Goal: Check status: Check status

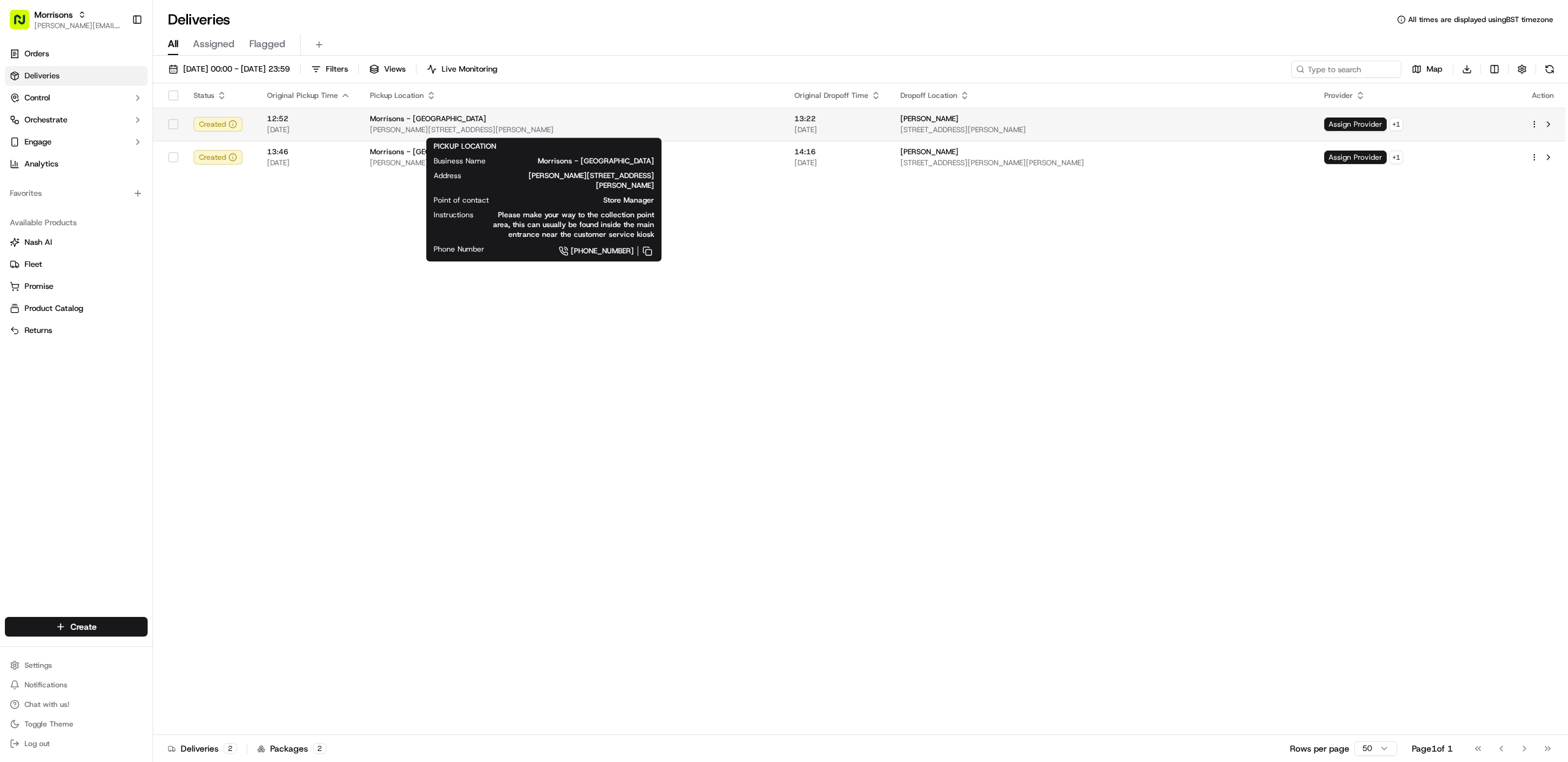
click at [370, 122] on span "Morrisons - [GEOGRAPHIC_DATA]" at bounding box center [428, 119] width 117 height 10
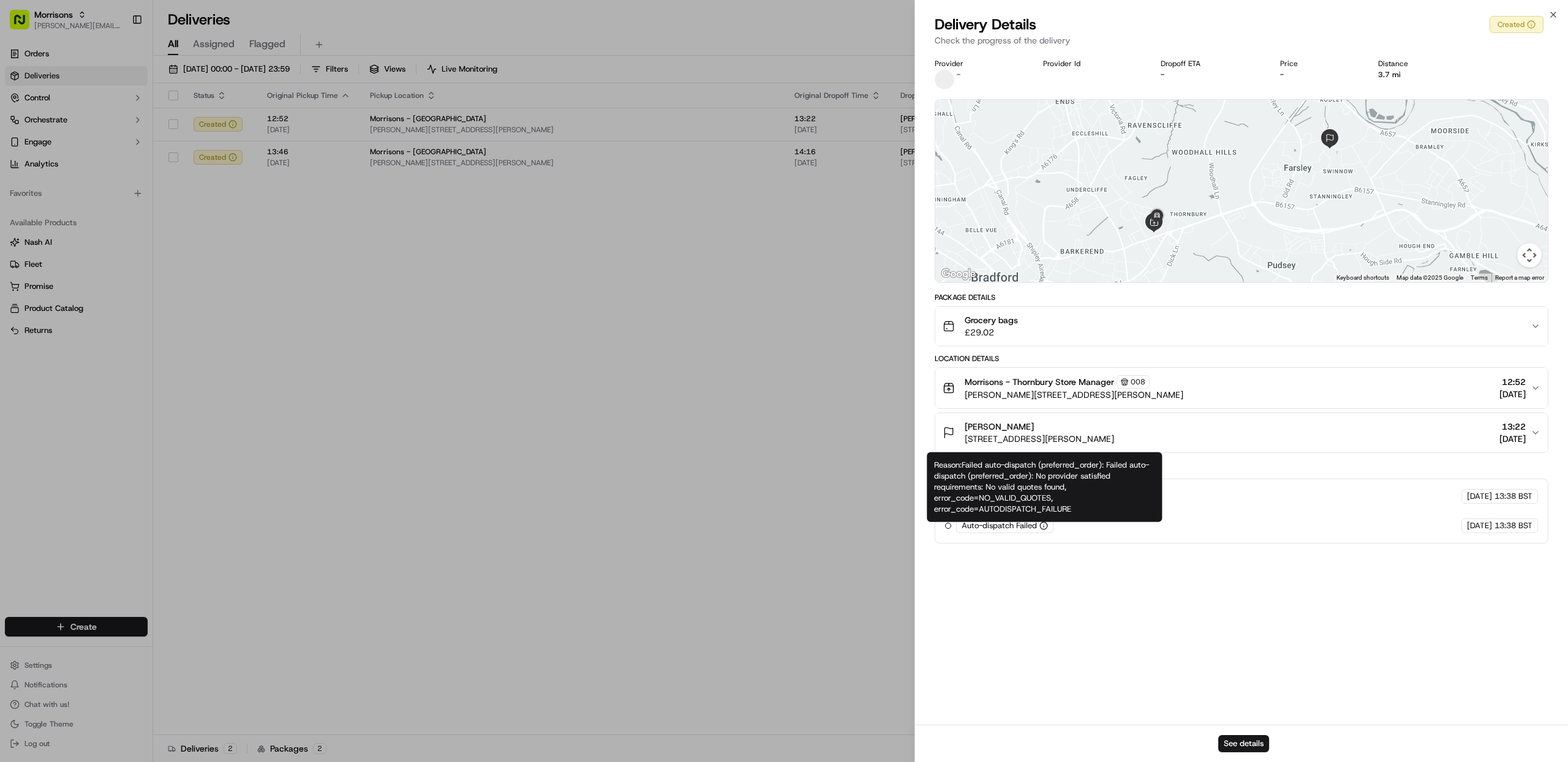
click at [1044, 527] on icon "button" at bounding box center [1044, 526] width 0 height 1
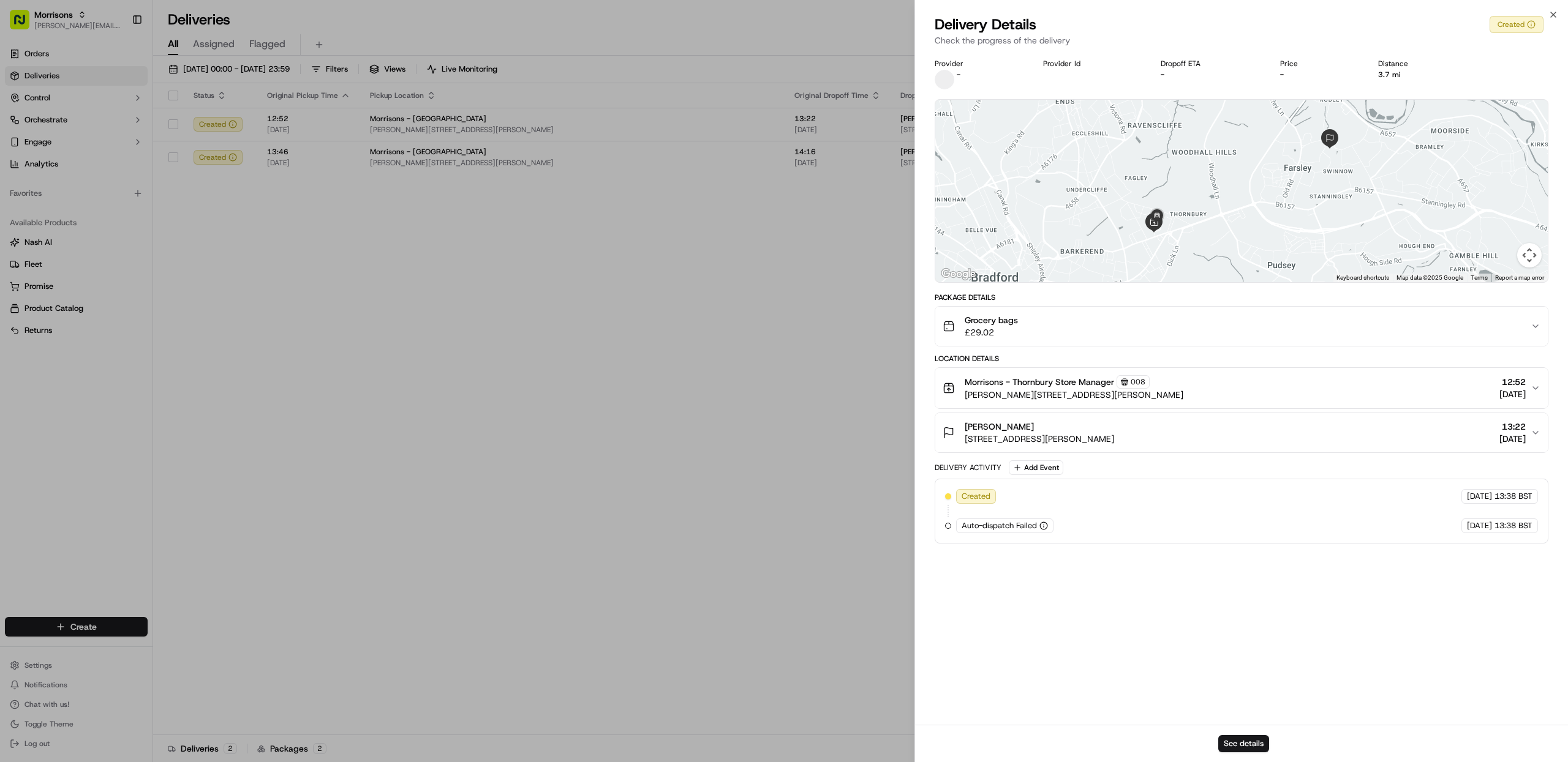
click at [1044, 527] on icon "button" at bounding box center [1044, 526] width 0 height 1
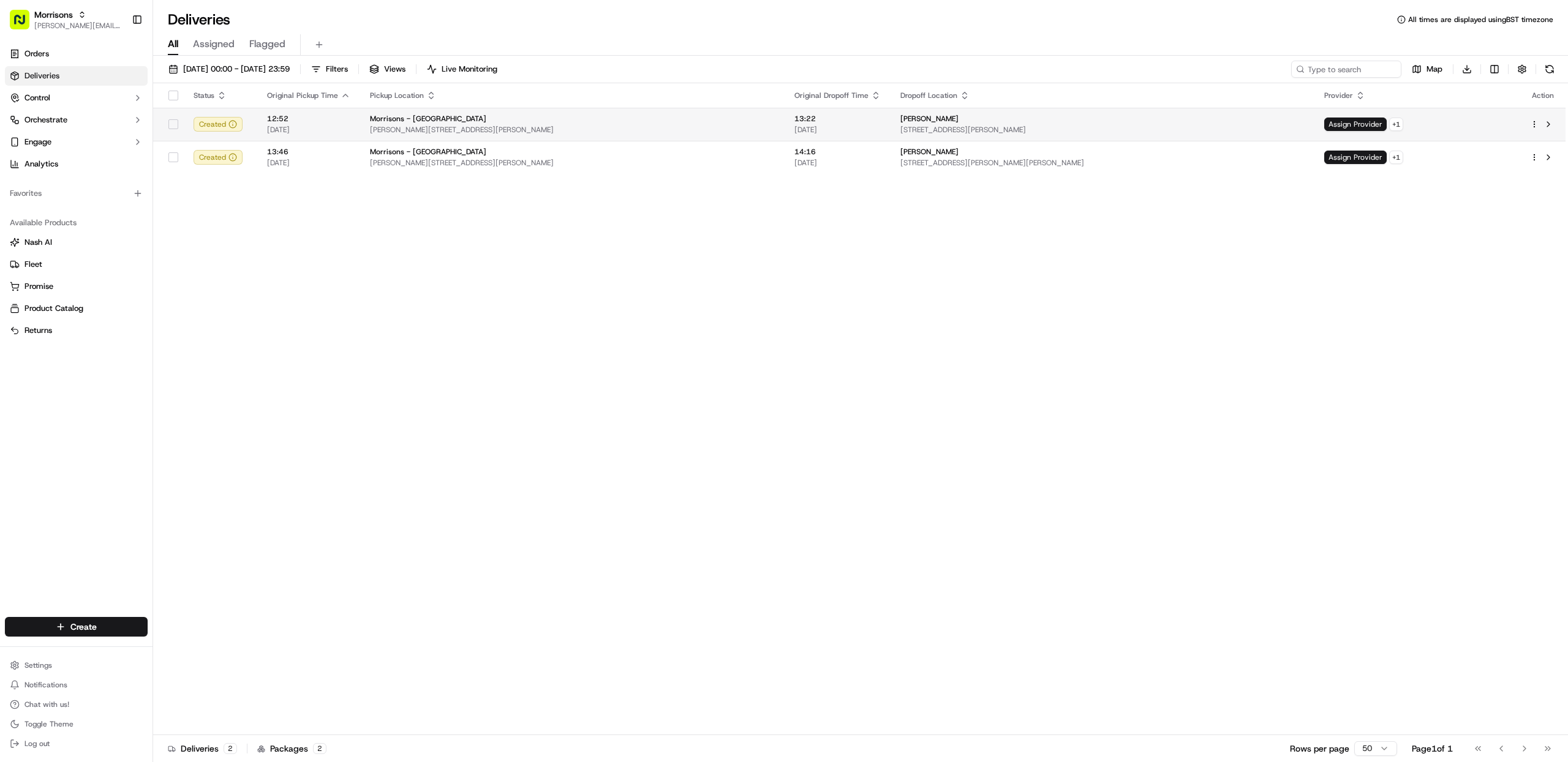
click at [448, 112] on td "Morrisons - Thornbury [PERSON_NAME][GEOGRAPHIC_DATA][PERSON_NAME], [GEOGRAPHIC_…" at bounding box center [572, 125] width 424 height 33
click at [706, 120] on div "Morrisons - [GEOGRAPHIC_DATA]" at bounding box center [572, 119] width 405 height 10
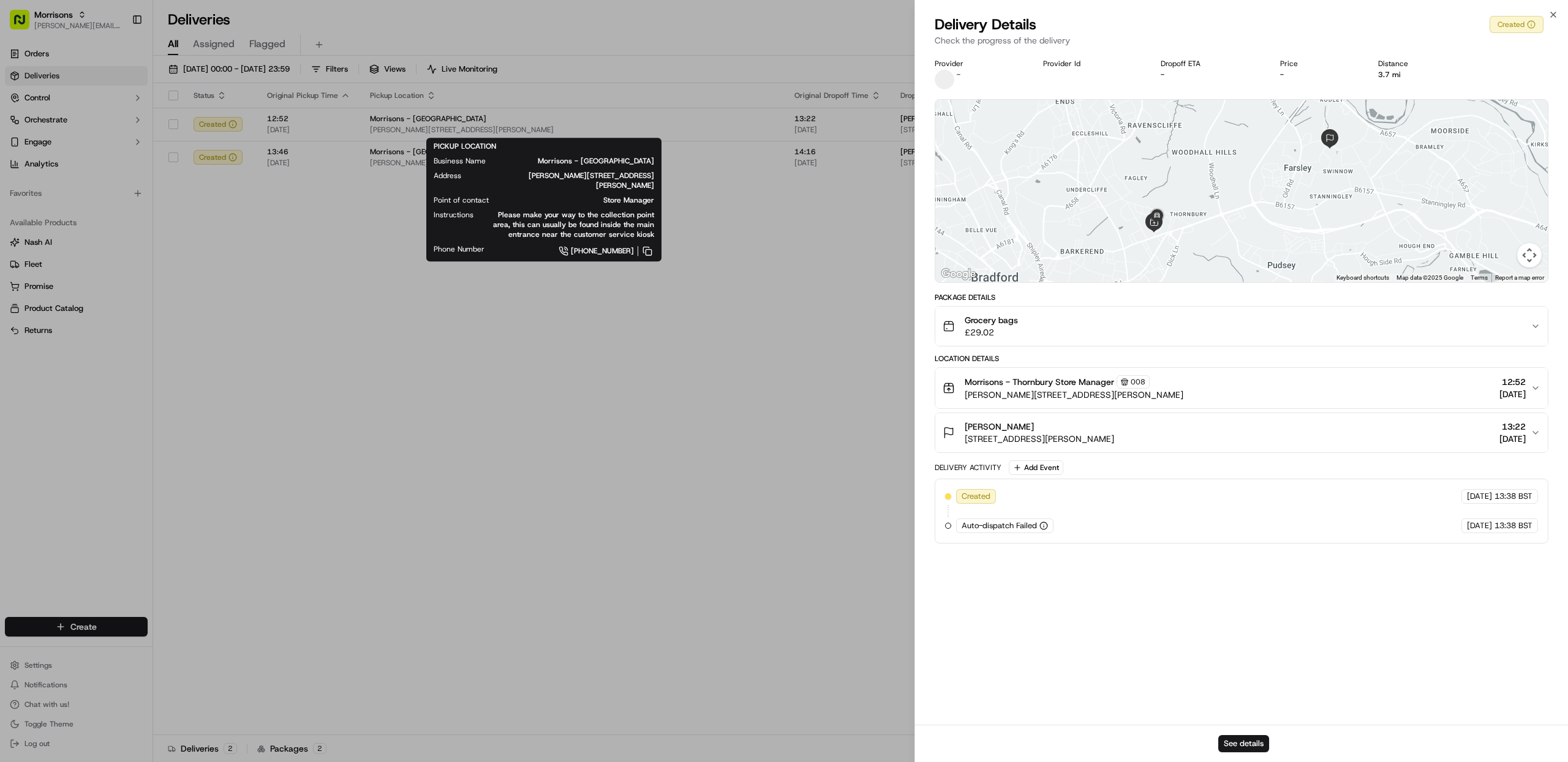
click at [1041, 392] on span "[PERSON_NAME][STREET_ADDRESS][PERSON_NAME]" at bounding box center [1073, 395] width 219 height 12
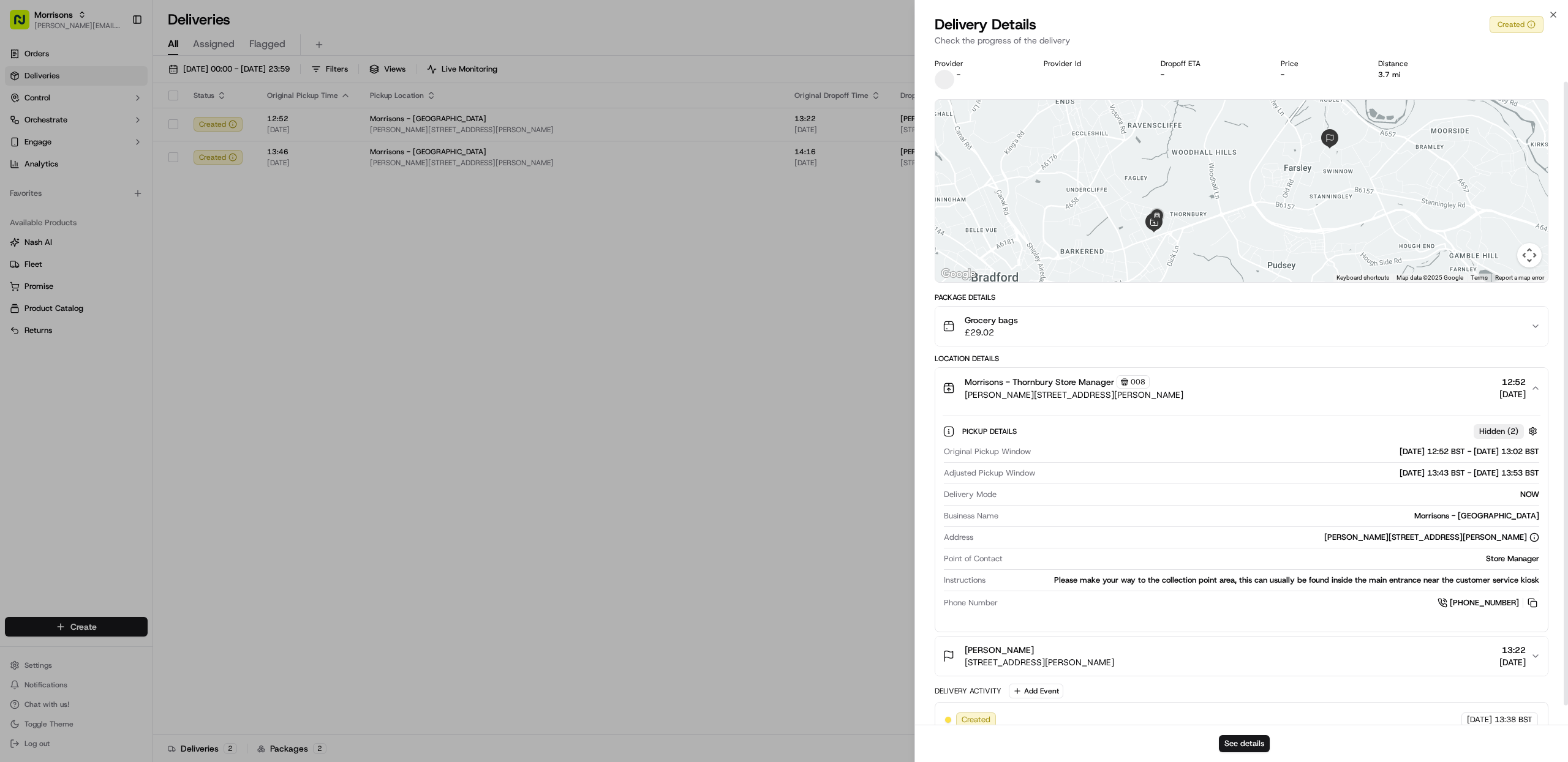
scroll to position [54, 0]
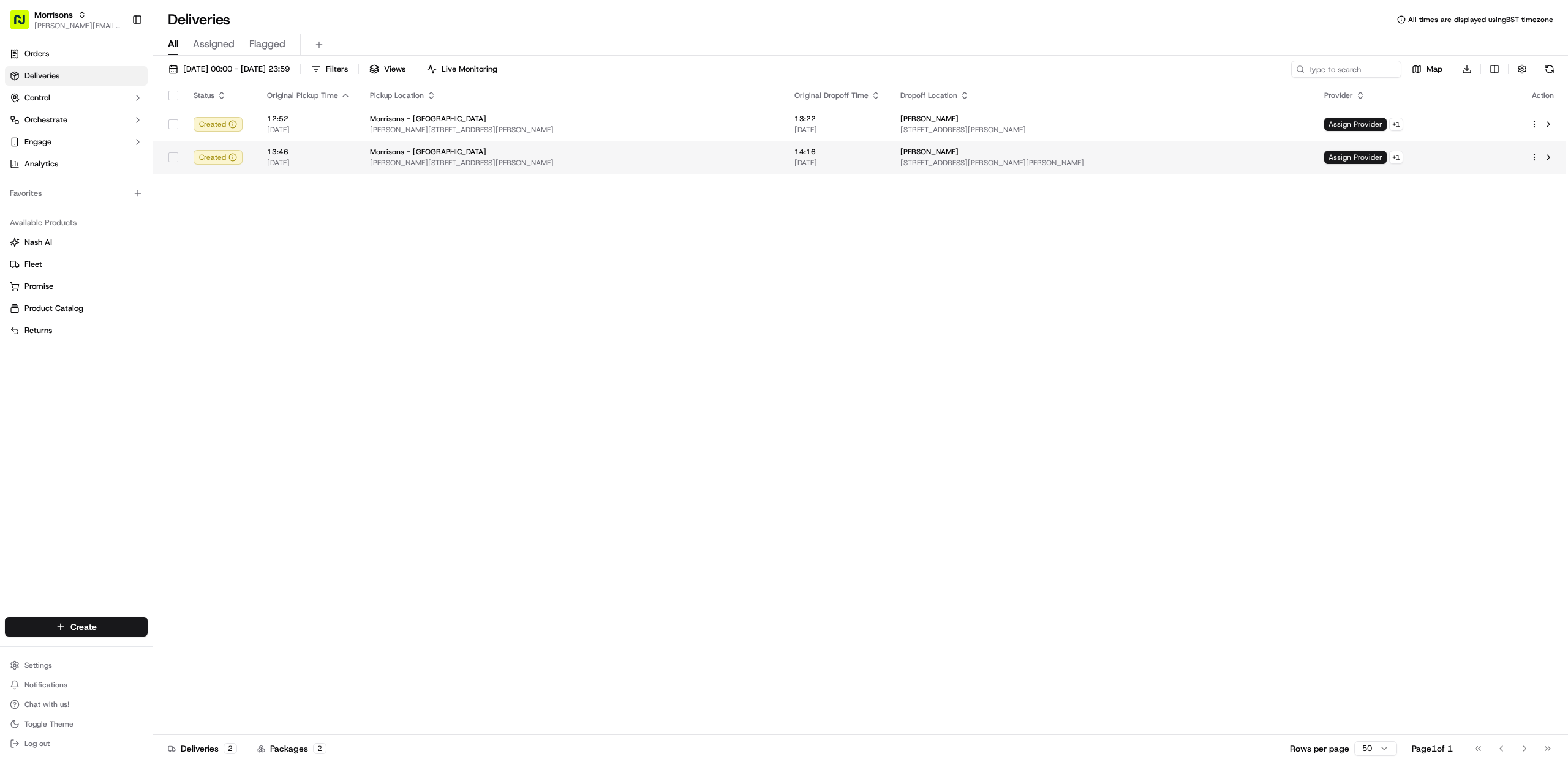
click at [599, 157] on div "Morrisons - [GEOGRAPHIC_DATA]" at bounding box center [572, 151] width 405 height 10
